Goal: Information Seeking & Learning: Understand process/instructions

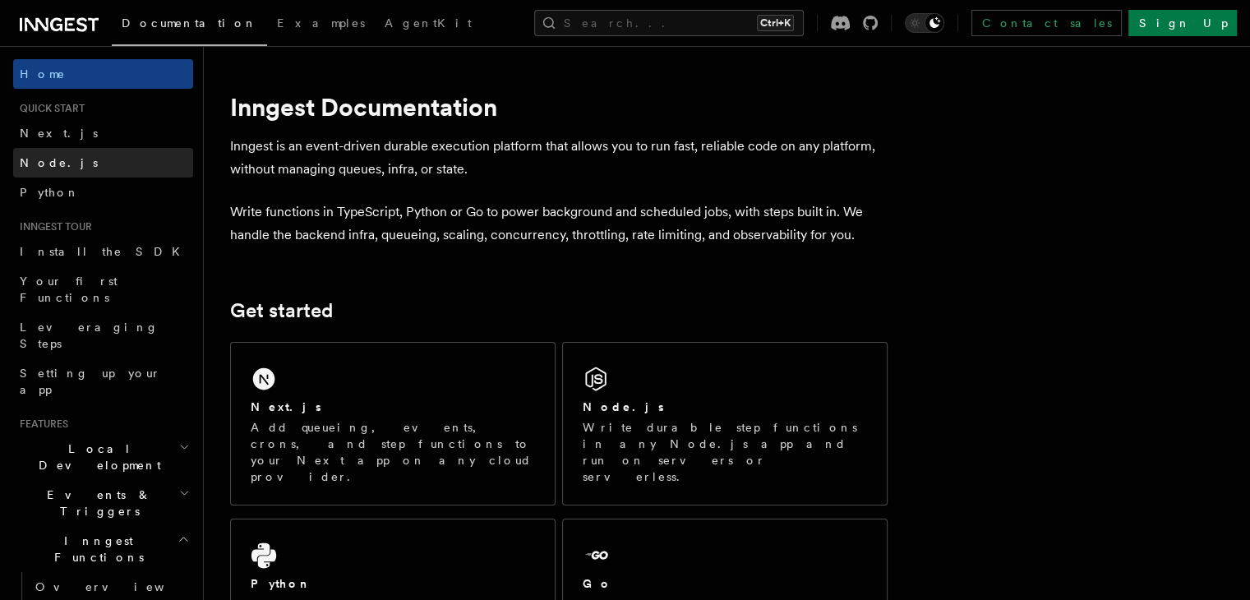
click at [65, 158] on link "Node.js" at bounding box center [103, 163] width 180 height 30
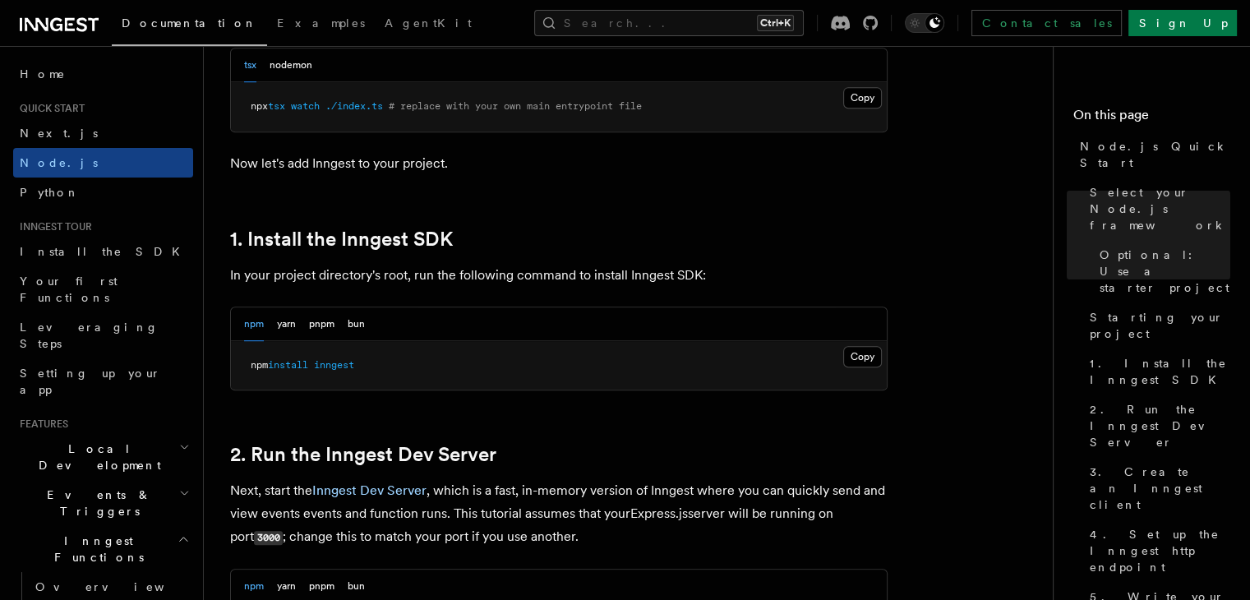
scroll to position [926, 0]
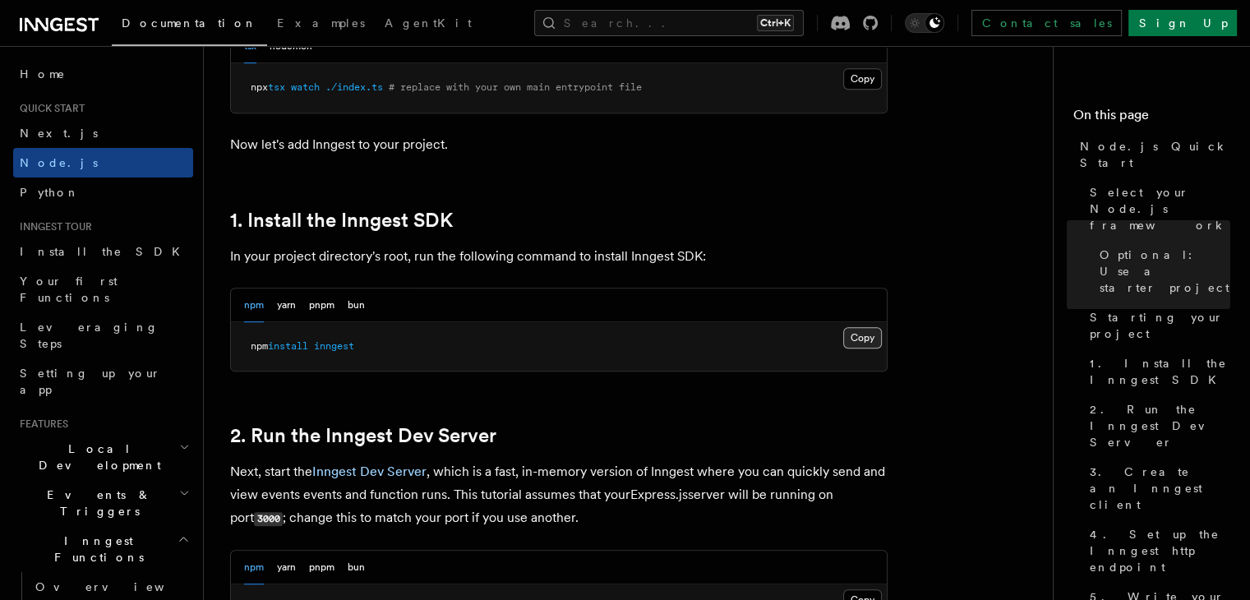
click at [857, 339] on button "Copy Copied" at bounding box center [863, 337] width 39 height 21
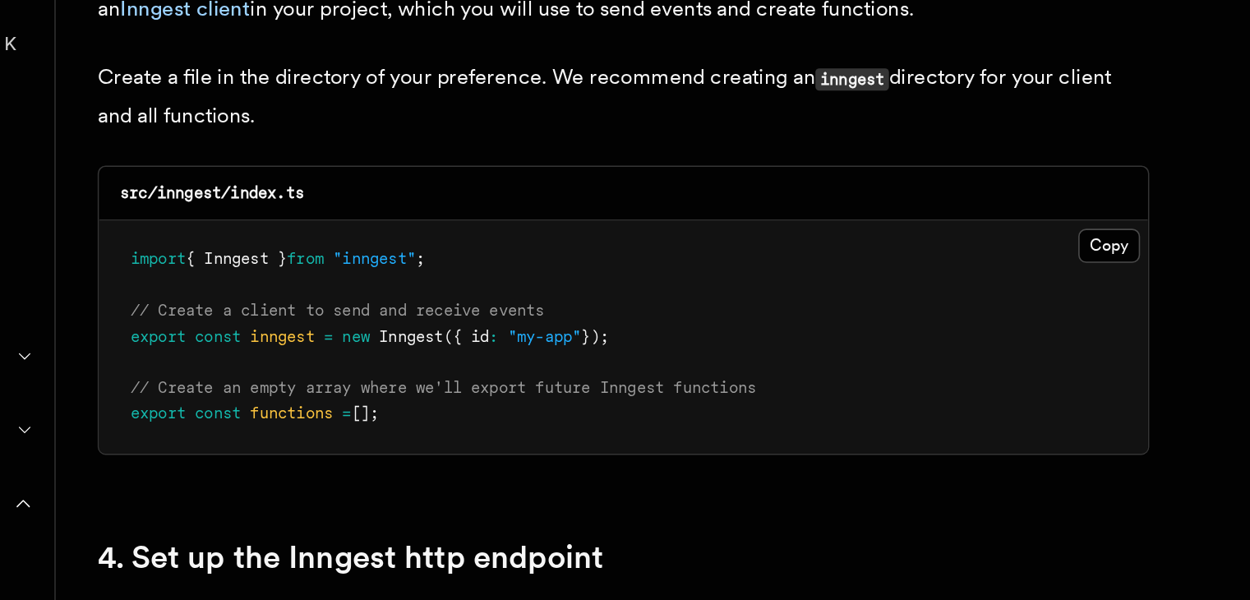
scroll to position [2003, 0]
click at [454, 388] on pre "import { Inngest } from "inngest" ; // Create a client to send and receive even…" at bounding box center [559, 436] width 656 height 146
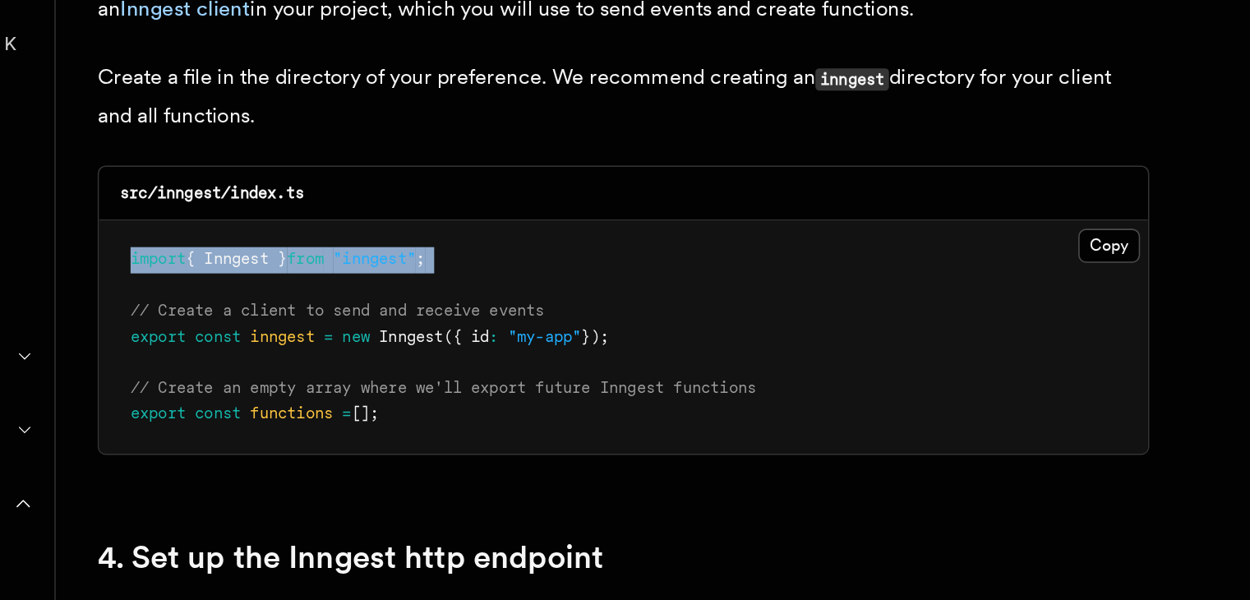
click at [454, 388] on pre "import { Inngest } from "inngest" ; // Create a client to send and receive even…" at bounding box center [559, 436] width 656 height 146
copy code "import { Inngest } from "inngest" ;"
click at [857, 381] on button "Copy Copied" at bounding box center [863, 377] width 39 height 21
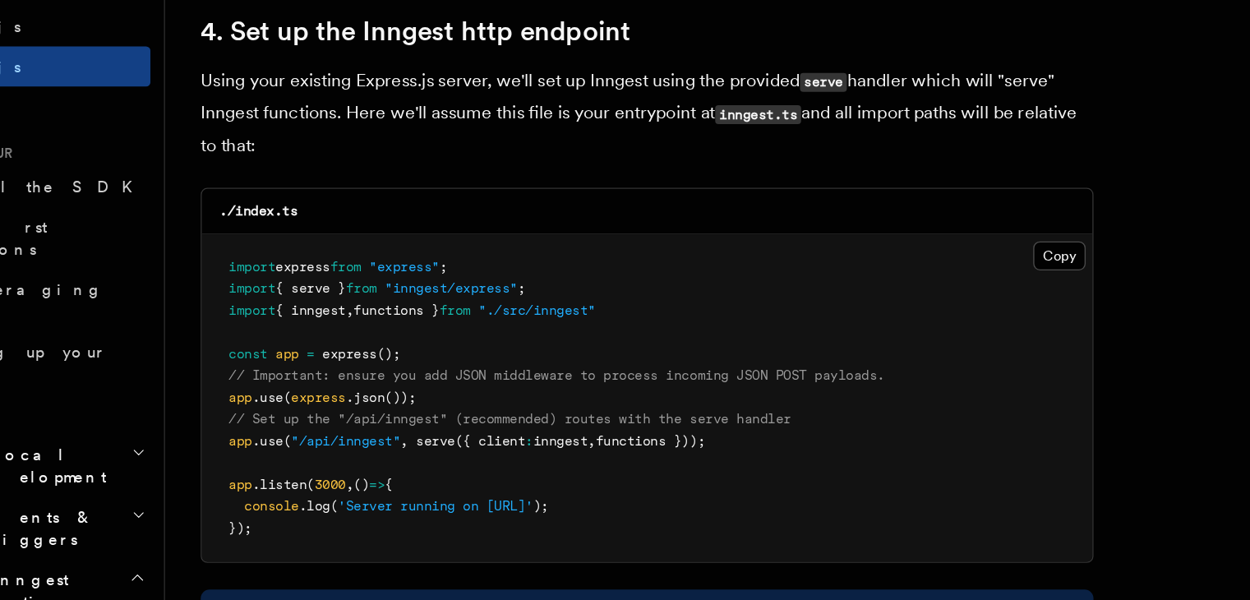
scroll to position [2438, 0]
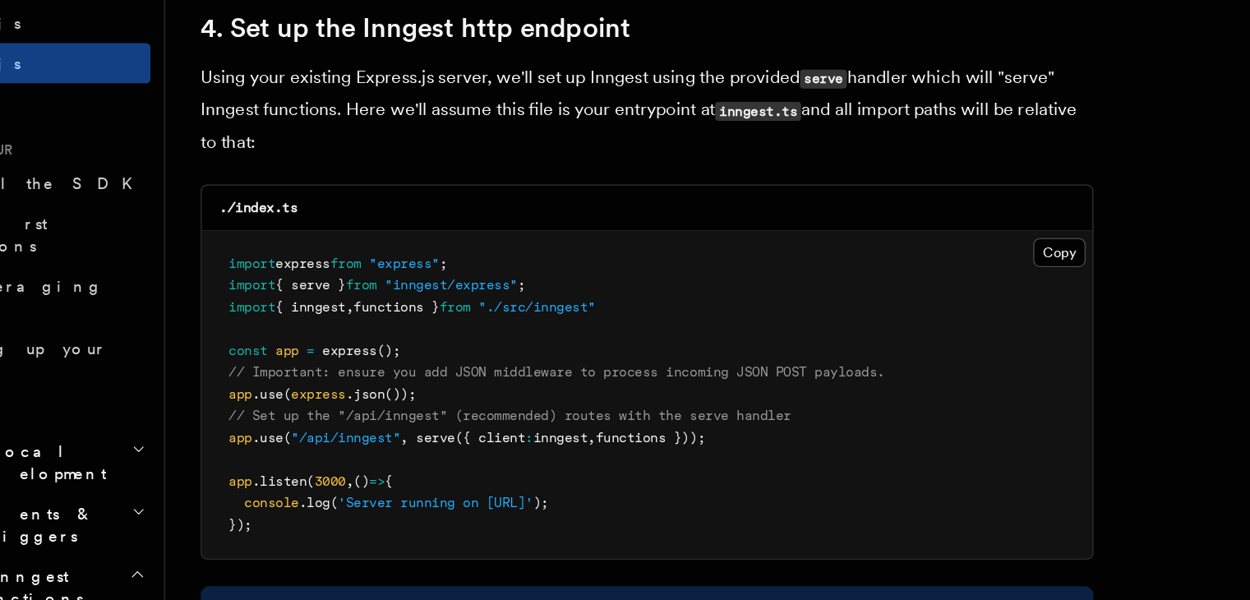
drag, startPoint x: 626, startPoint y: 443, endPoint x: 248, endPoint y: 445, distance: 377.4
click at [248, 445] on pre "import express from "express" ; import { serve } from "inngest/express" ; impor…" at bounding box center [559, 408] width 656 height 242
copy span "app .use ( "/api/inngest" , serve ({ client : inngest , functions }));"
drag, startPoint x: 547, startPoint y: 345, endPoint x: 520, endPoint y: 350, distance: 26.8
click at [520, 350] on pre "import express from "express" ; import { serve } from "inngest/express" ; impor…" at bounding box center [559, 408] width 656 height 242
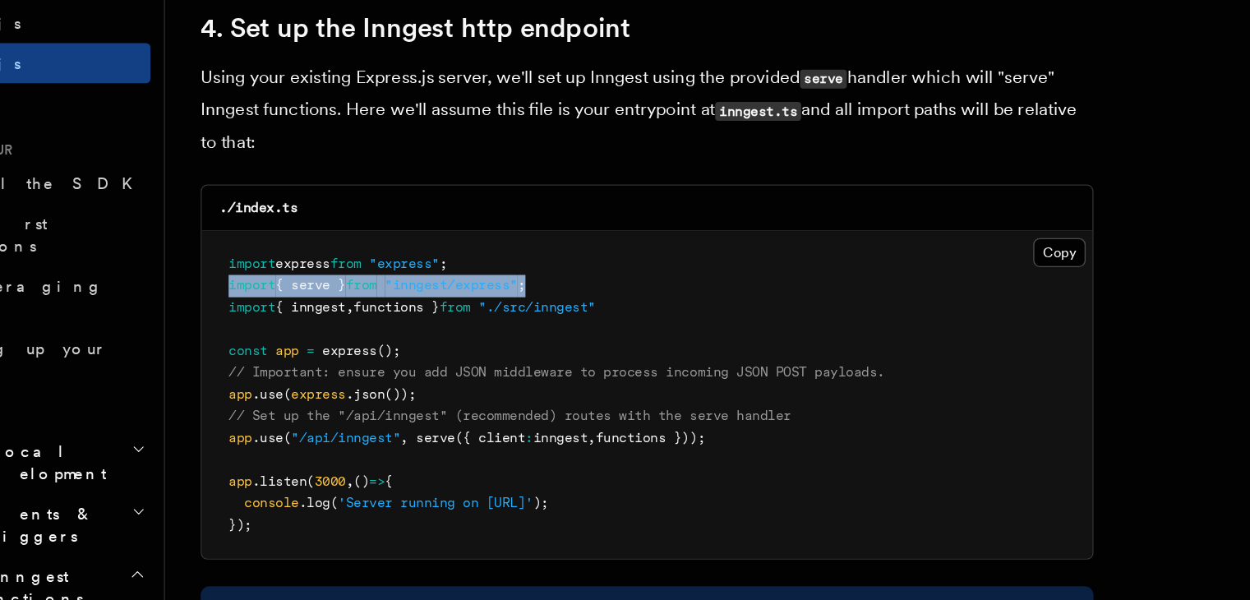
drag, startPoint x: 490, startPoint y: 331, endPoint x: 248, endPoint y: 329, distance: 241.7
click at [248, 329] on pre "import express from "express" ; import { serve } from "inngest/express" ; impor…" at bounding box center [559, 408] width 656 height 242
copy span "import { serve } from "inngest/express" ;"
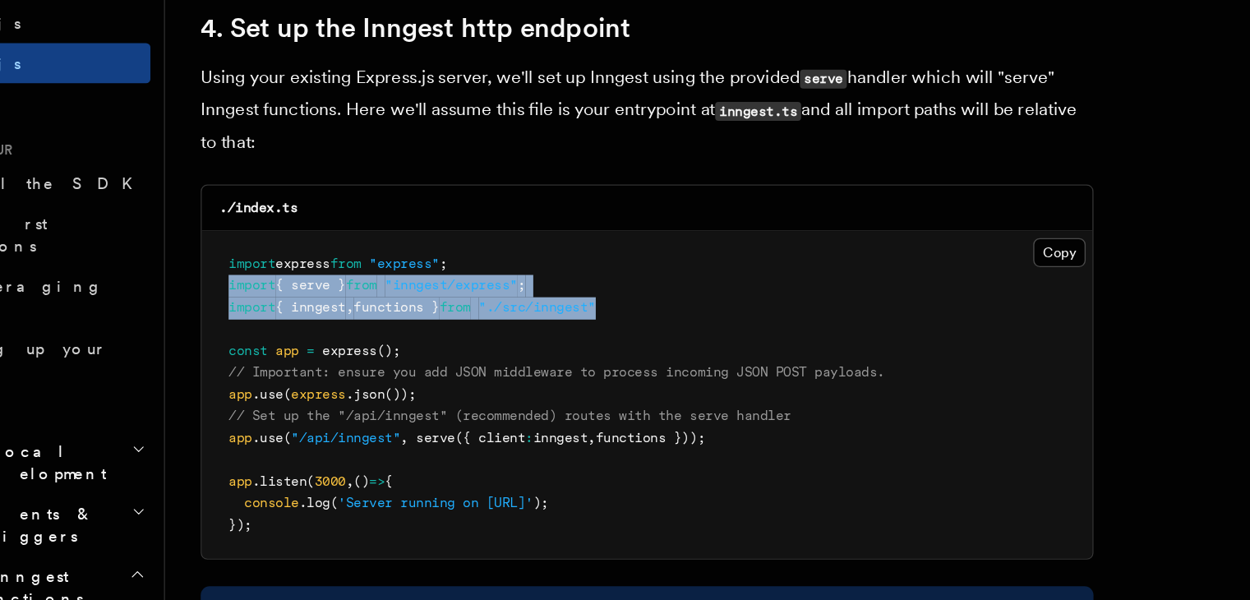
drag, startPoint x: 551, startPoint y: 349, endPoint x: 233, endPoint y: 331, distance: 317.8
click at [233, 331] on pre "import express from "express" ; import { serve } from "inngest/express" ; impor…" at bounding box center [559, 408] width 656 height 242
copy code "import { serve } from "inngest/express" ; import { inngest , functions } from "…"
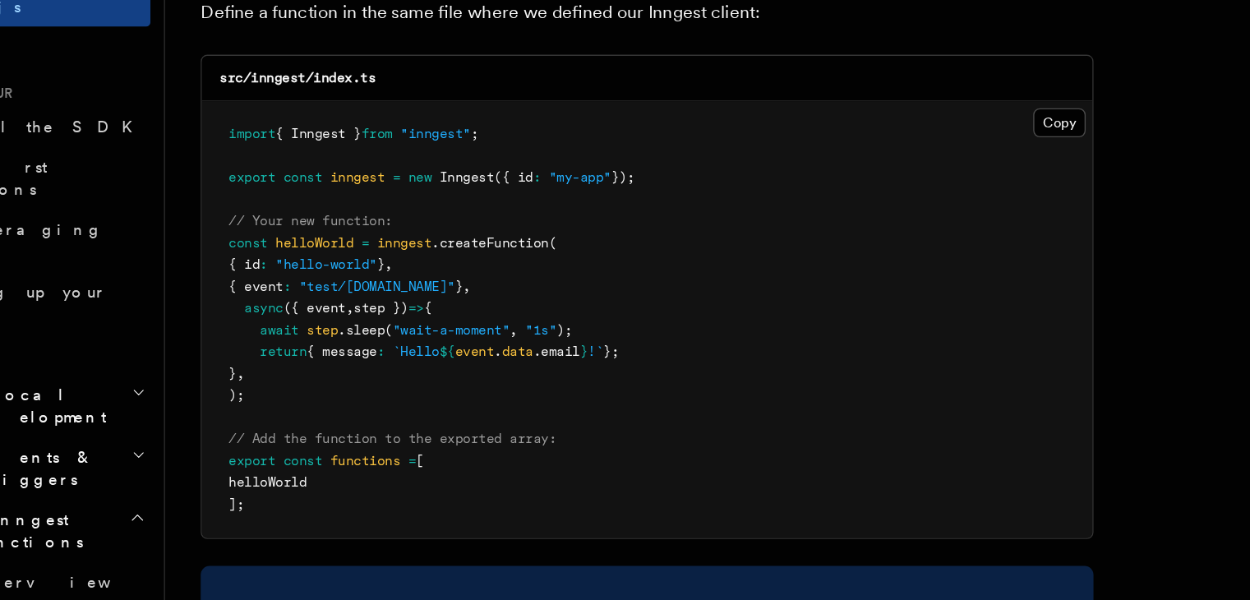
scroll to position [3192, 0]
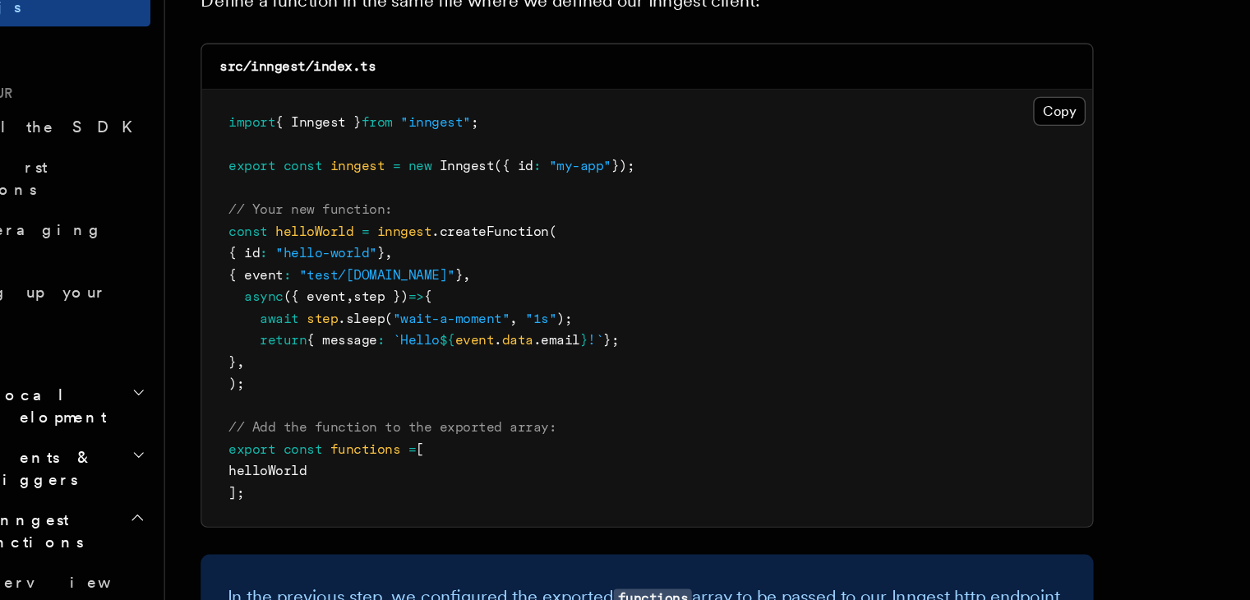
click at [513, 235] on pre "import { Inngest } from "inngest" ; export const inngest = new Inngest ({ id : …" at bounding box center [559, 384] width 656 height 321
click at [546, 261] on pre "import { Inngest } from "inngest" ; export const inngest = new Inngest ({ id : …" at bounding box center [559, 384] width 656 height 321
